Goal: Find specific page/section: Find specific page/section

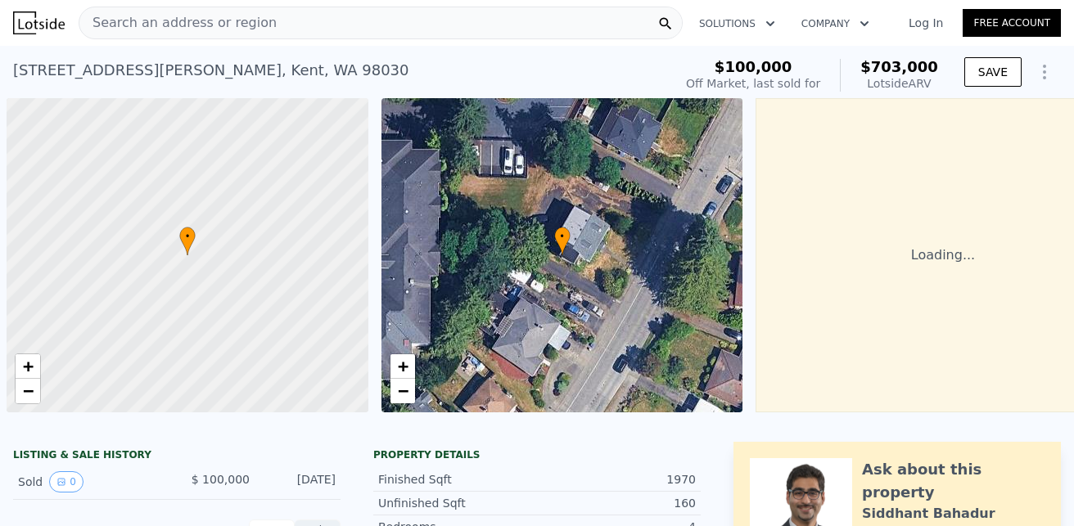
scroll to position [0, 7]
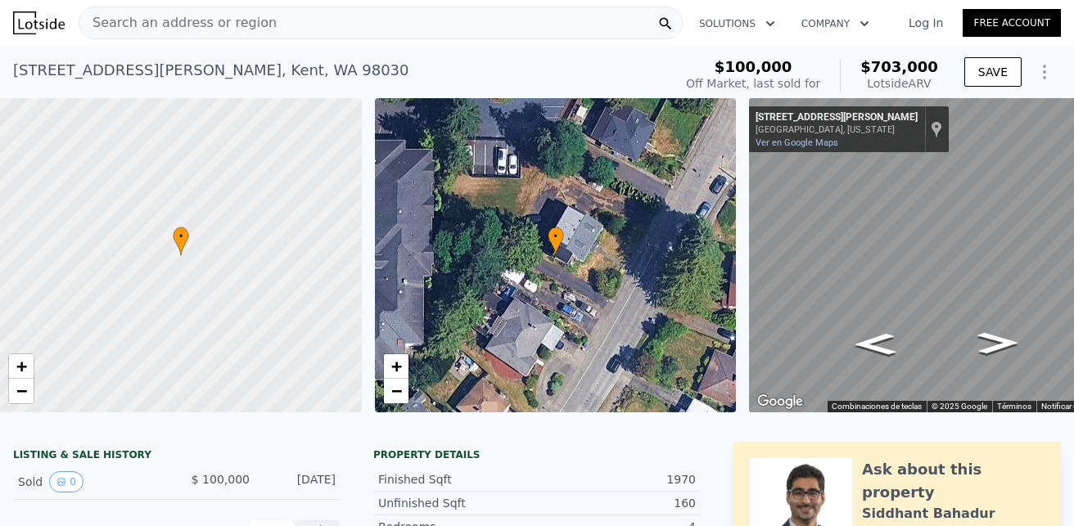
click at [206, 26] on span "Search an address or region" at bounding box center [177, 23] width 197 height 20
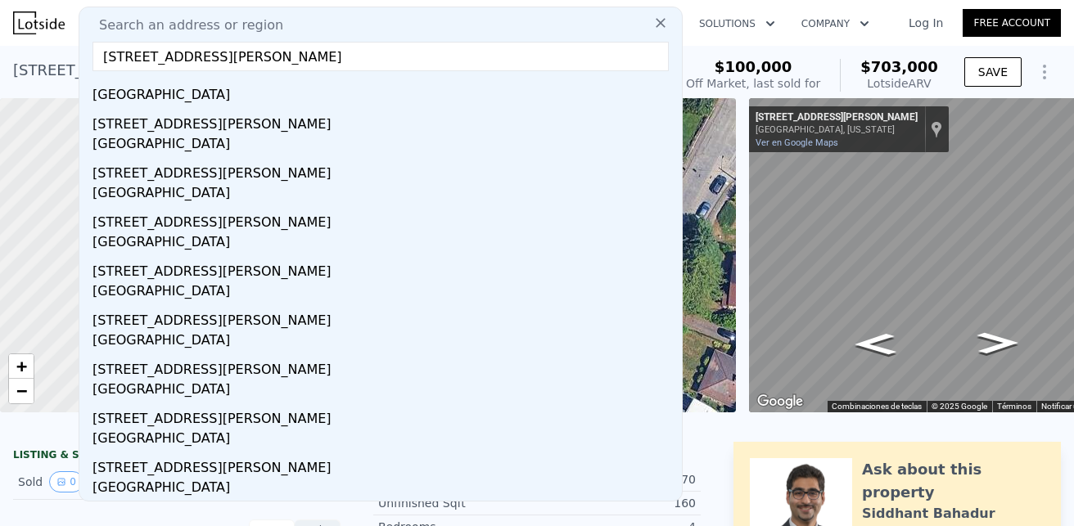
scroll to position [0, 0]
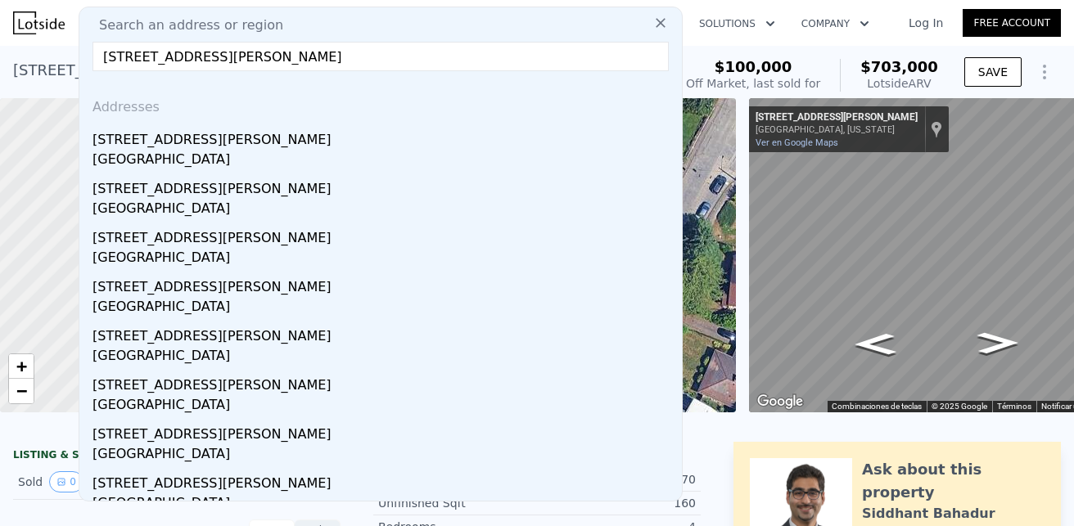
type input "[STREET_ADDRESS][PERSON_NAME]"
click at [712, 42] on div "Search an address or region Search an address or region [STREET_ADDRESS][PERSON…" at bounding box center [536, 22] width 1047 height 39
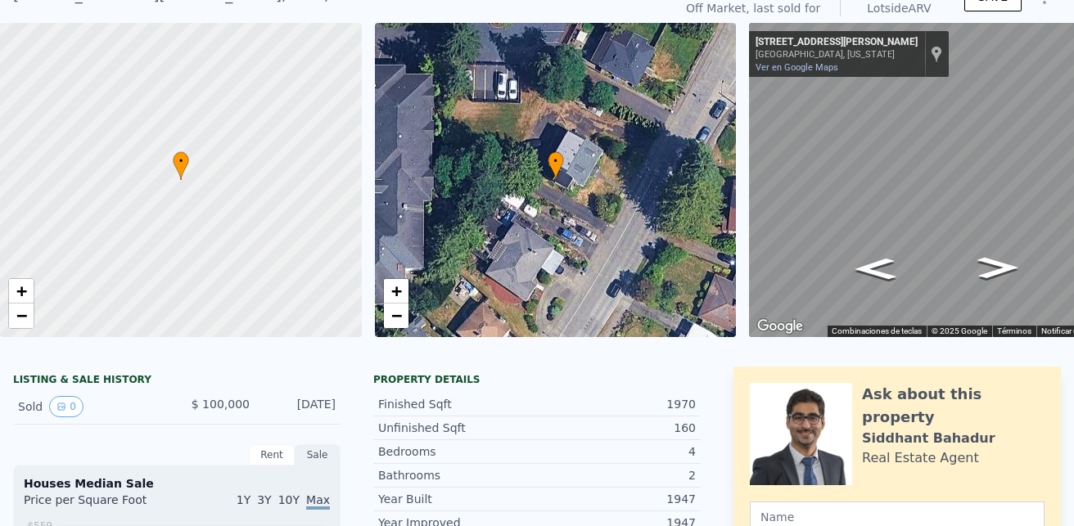
scroll to position [6, 0]
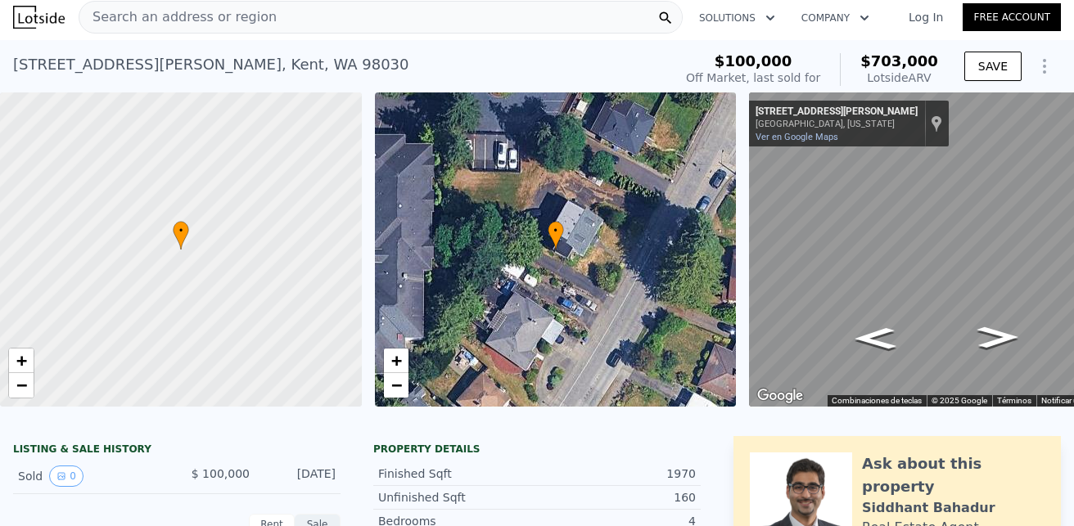
click at [238, 11] on span "Search an address or region" at bounding box center [177, 17] width 197 height 20
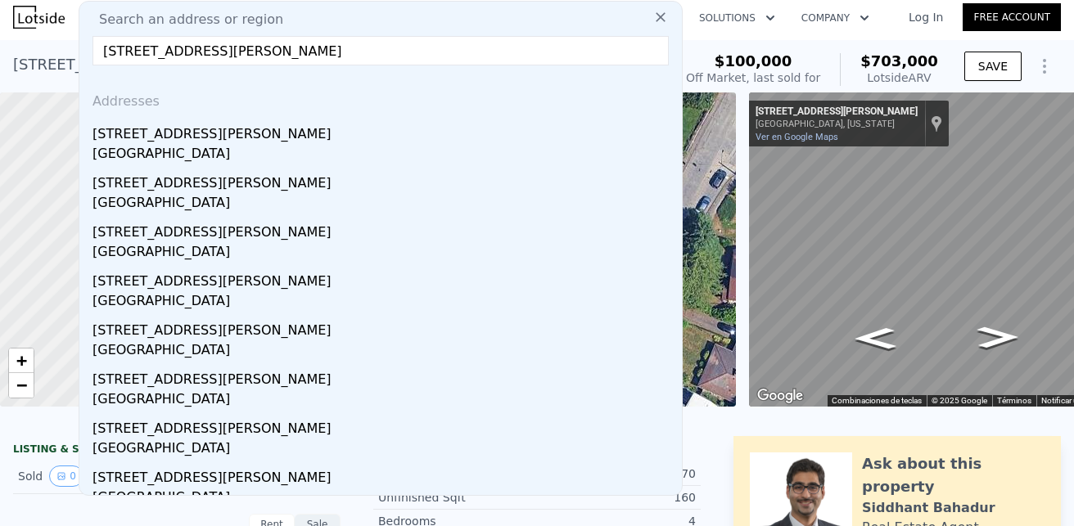
type input "[STREET_ADDRESS][PERSON_NAME]"
click at [320, 52] on input "[STREET_ADDRESS][PERSON_NAME]" at bounding box center [380, 50] width 576 height 29
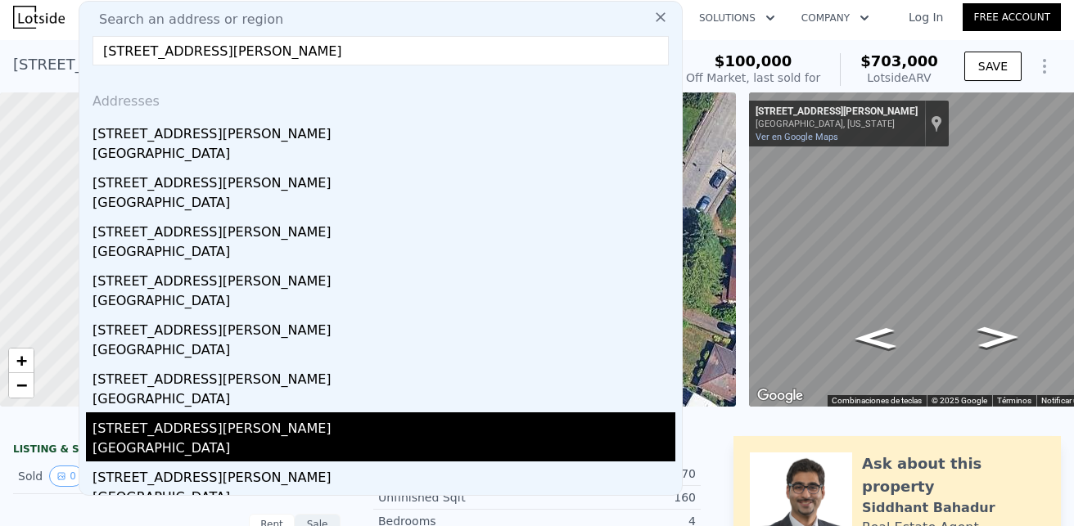
click at [189, 426] on div "[STREET_ADDRESS][PERSON_NAME]" at bounding box center [383, 425] width 583 height 26
